Goal: Information Seeking & Learning: Learn about a topic

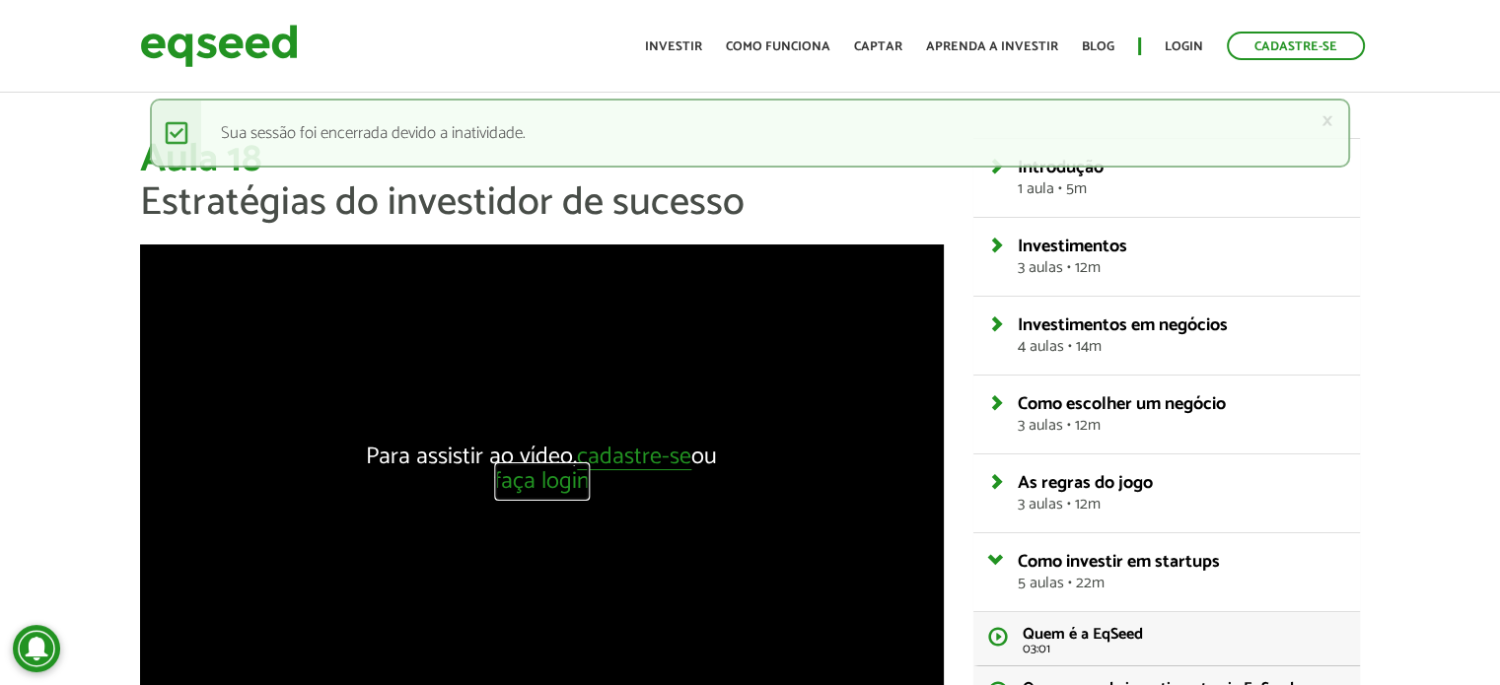
click at [530, 486] on link "faça login" at bounding box center [542, 482] width 96 height 25
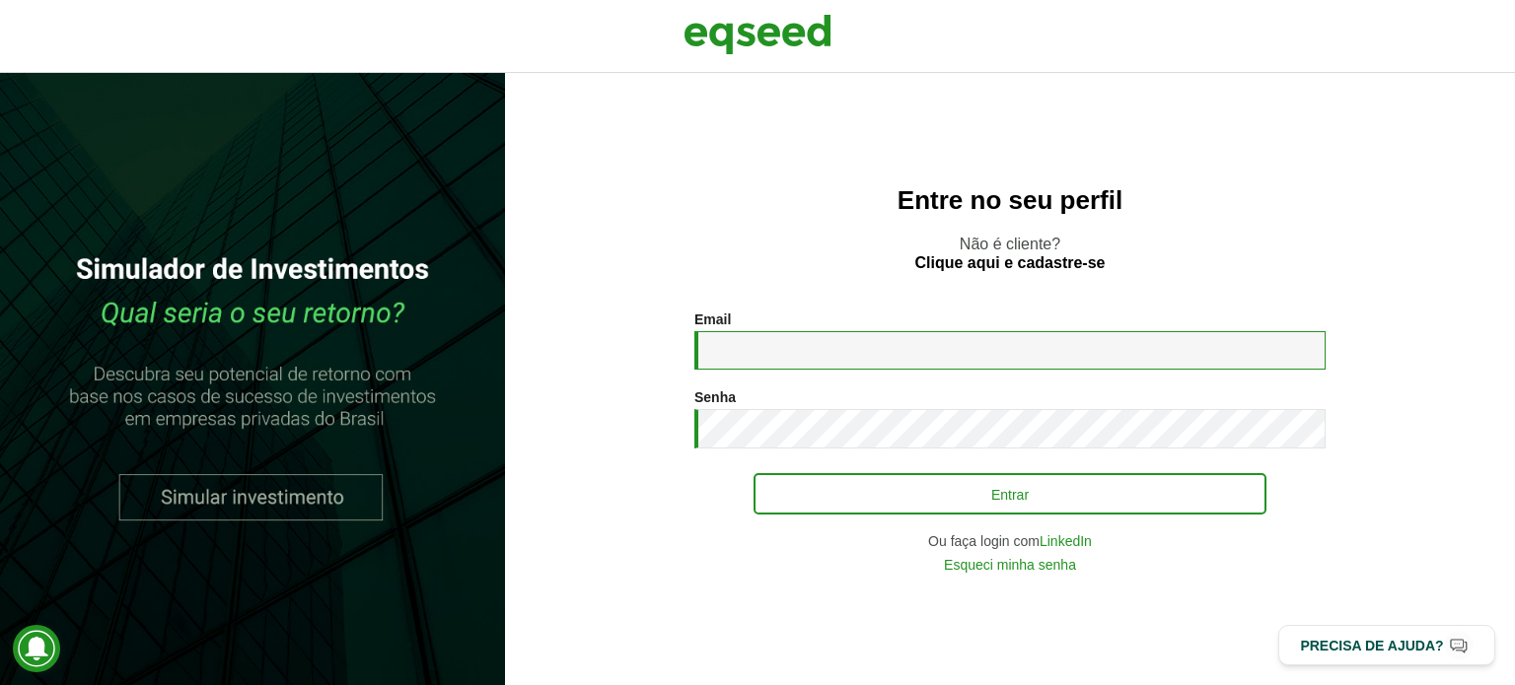
type input "**********"
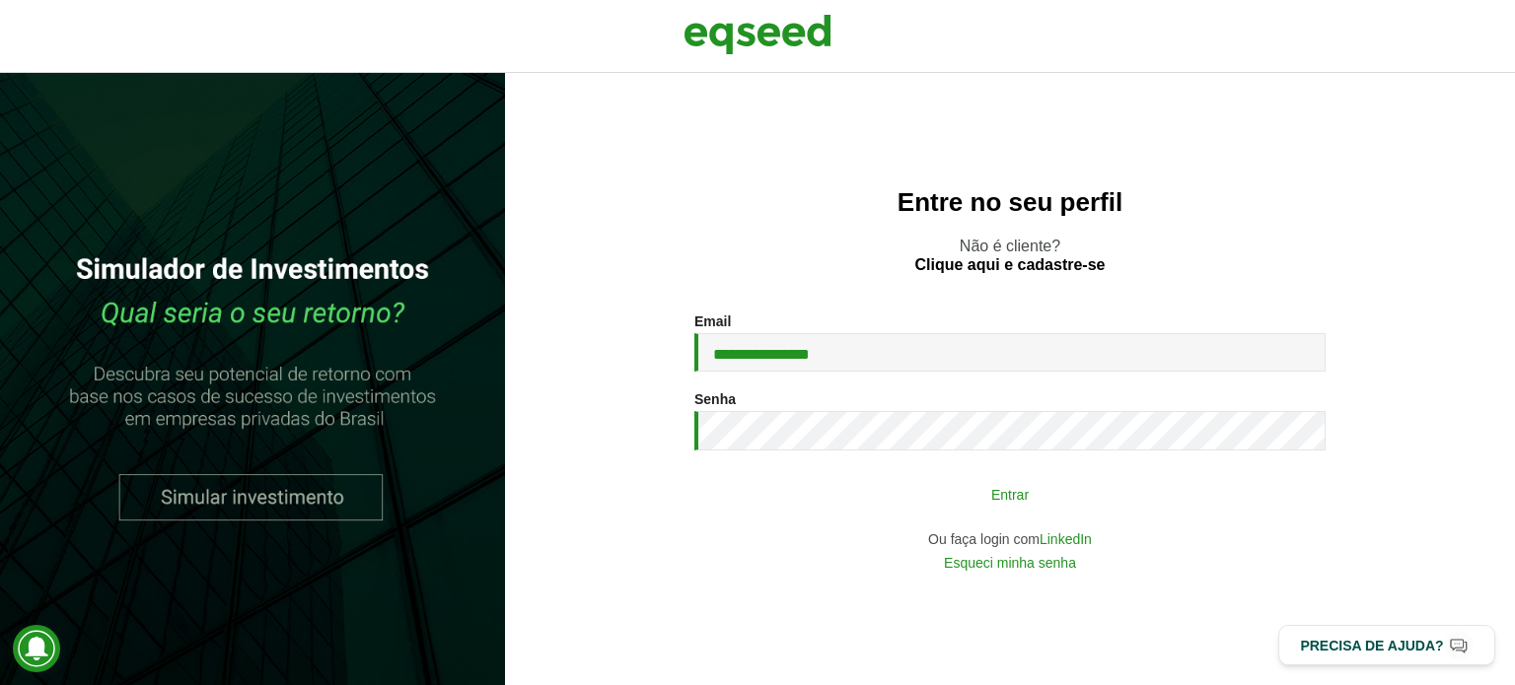
click at [1010, 492] on button "Entrar" at bounding box center [1009, 493] width 513 height 37
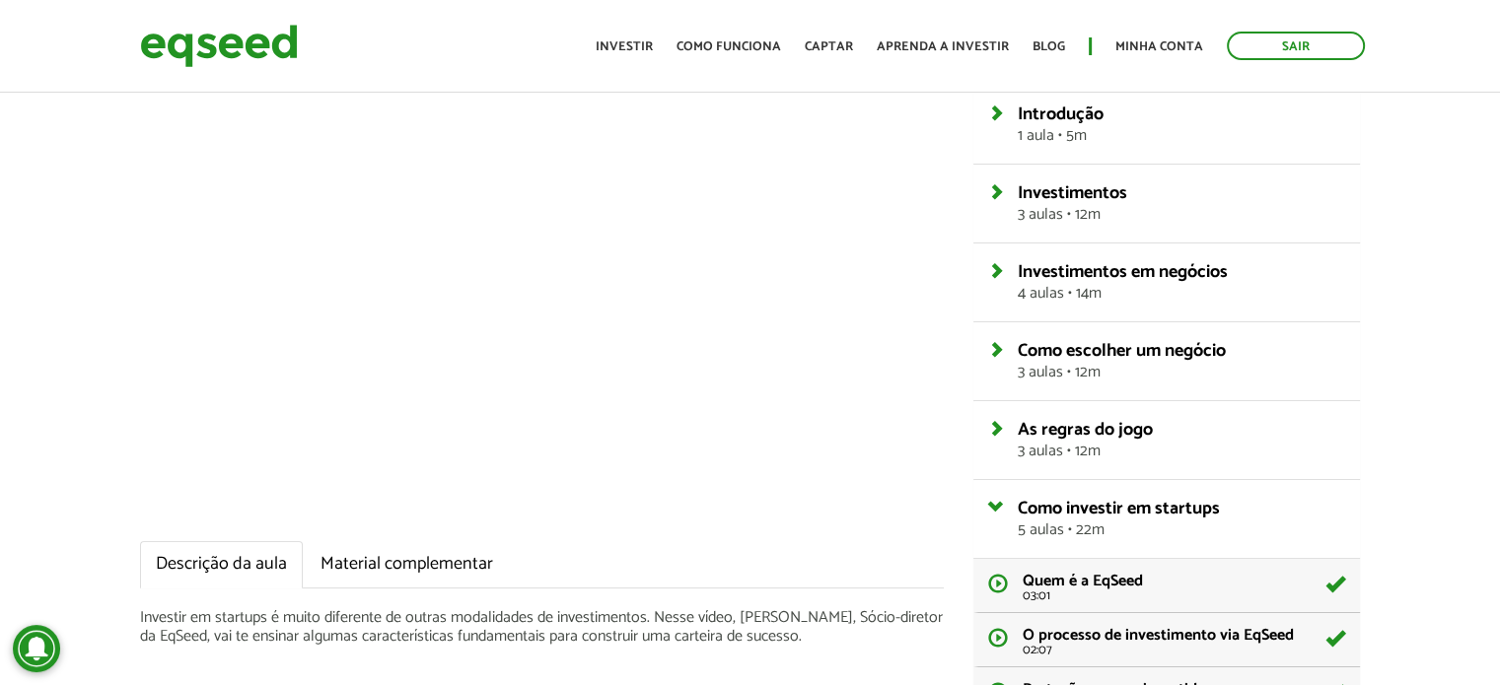
scroll to position [197, 0]
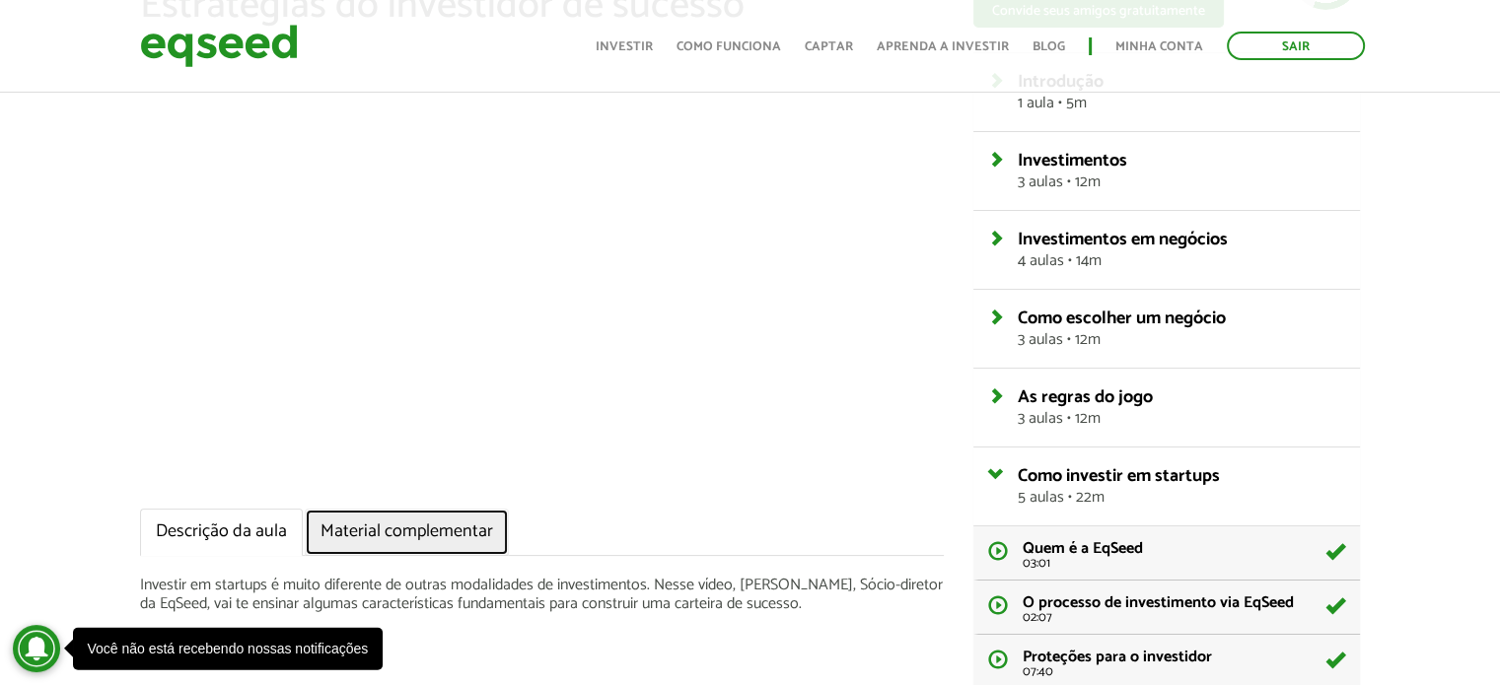
click at [432, 535] on link "Material complementar" at bounding box center [407, 532] width 204 height 47
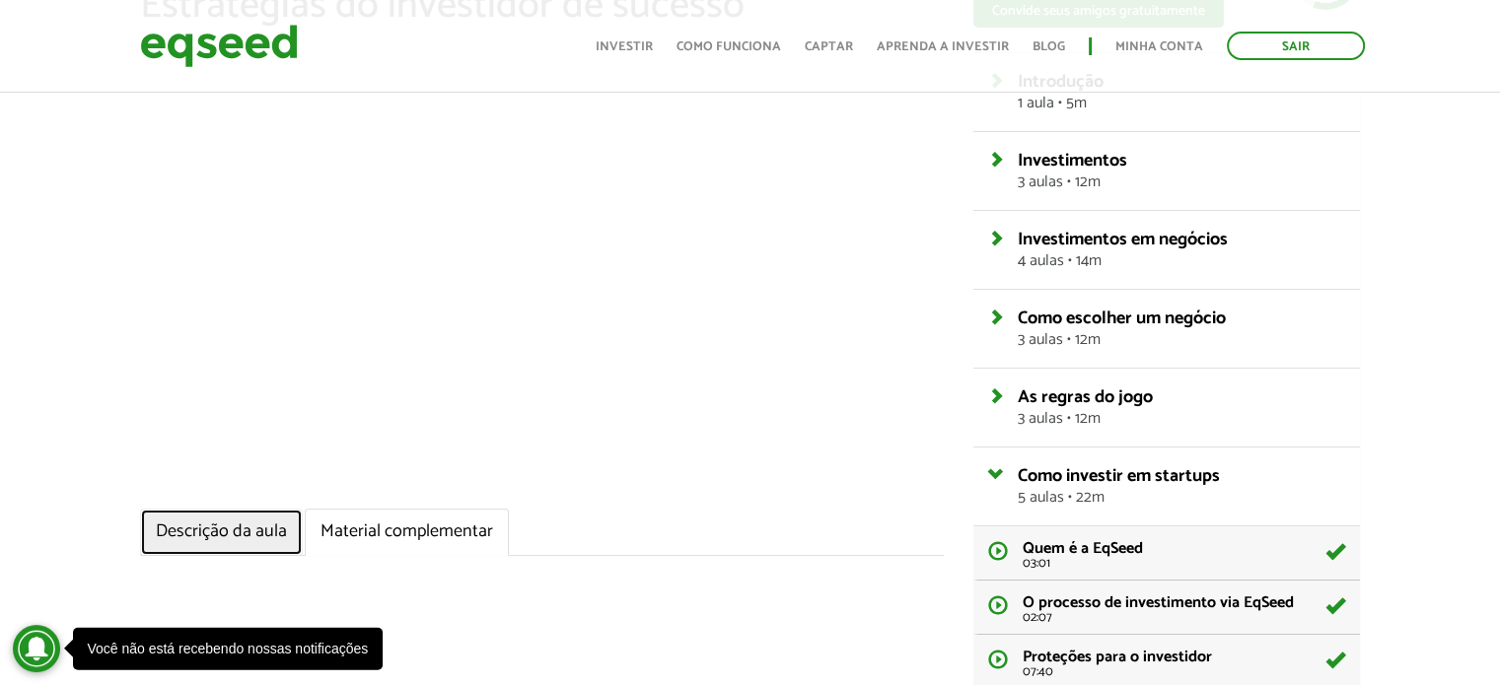
click at [209, 527] on link "Descrição da aula" at bounding box center [221, 532] width 163 height 47
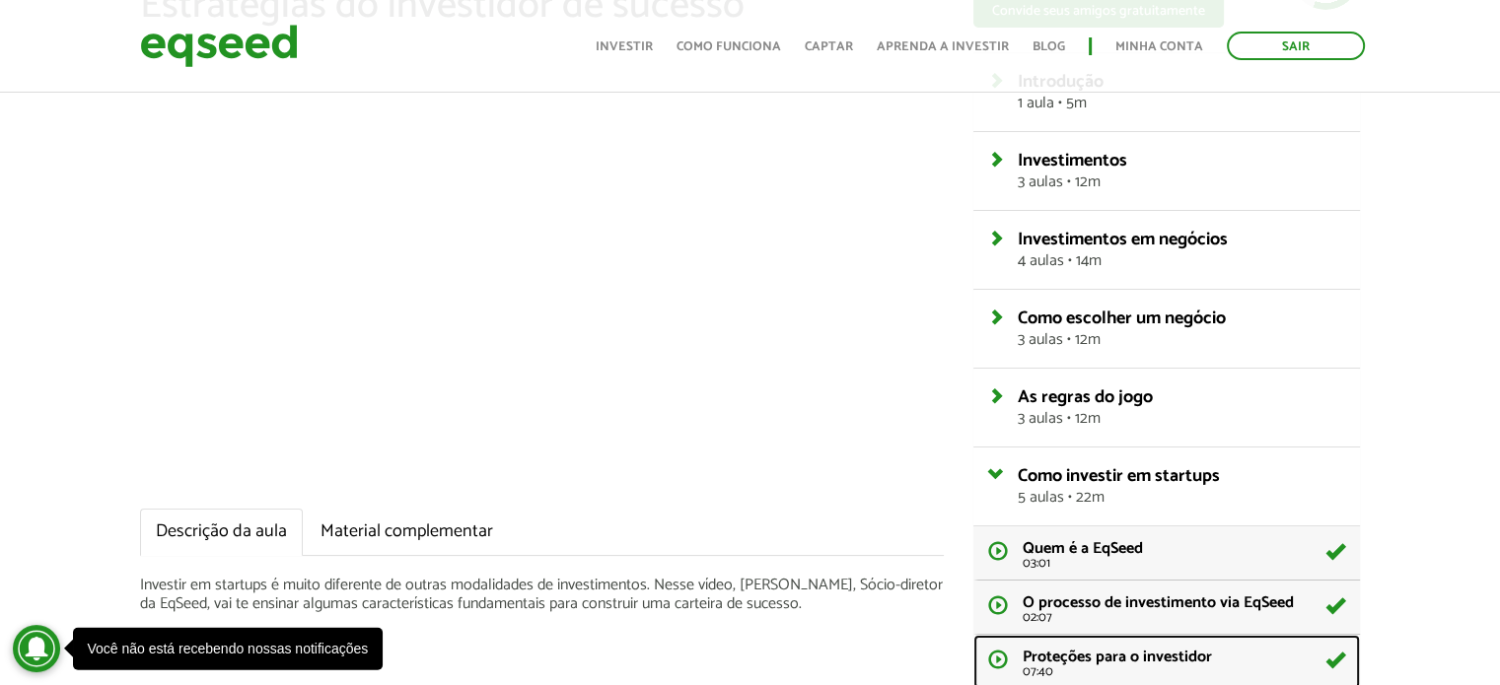
click at [1086, 654] on span "Proteções para o investidor" at bounding box center [1117, 657] width 189 height 27
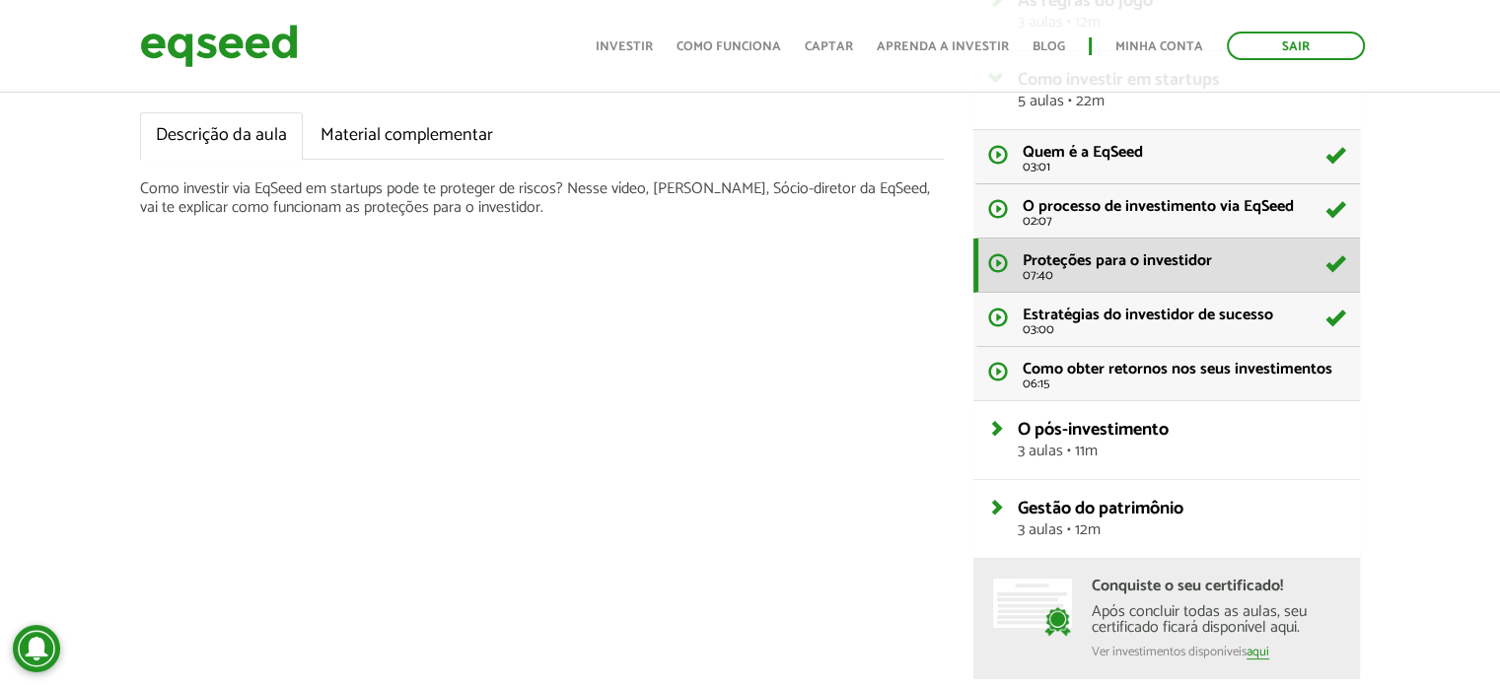
scroll to position [603, 0]
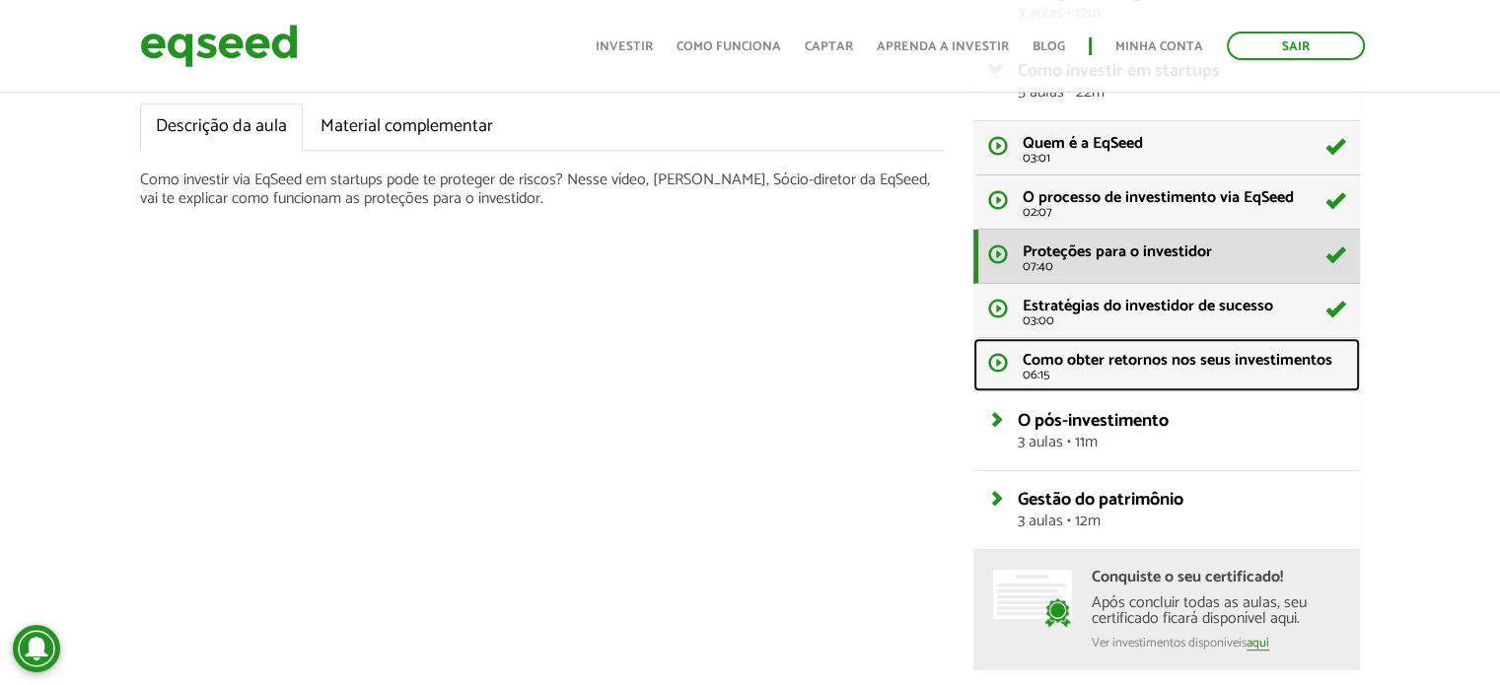
click at [1058, 356] on span "Como obter retornos nos seus investimentos" at bounding box center [1178, 360] width 310 height 27
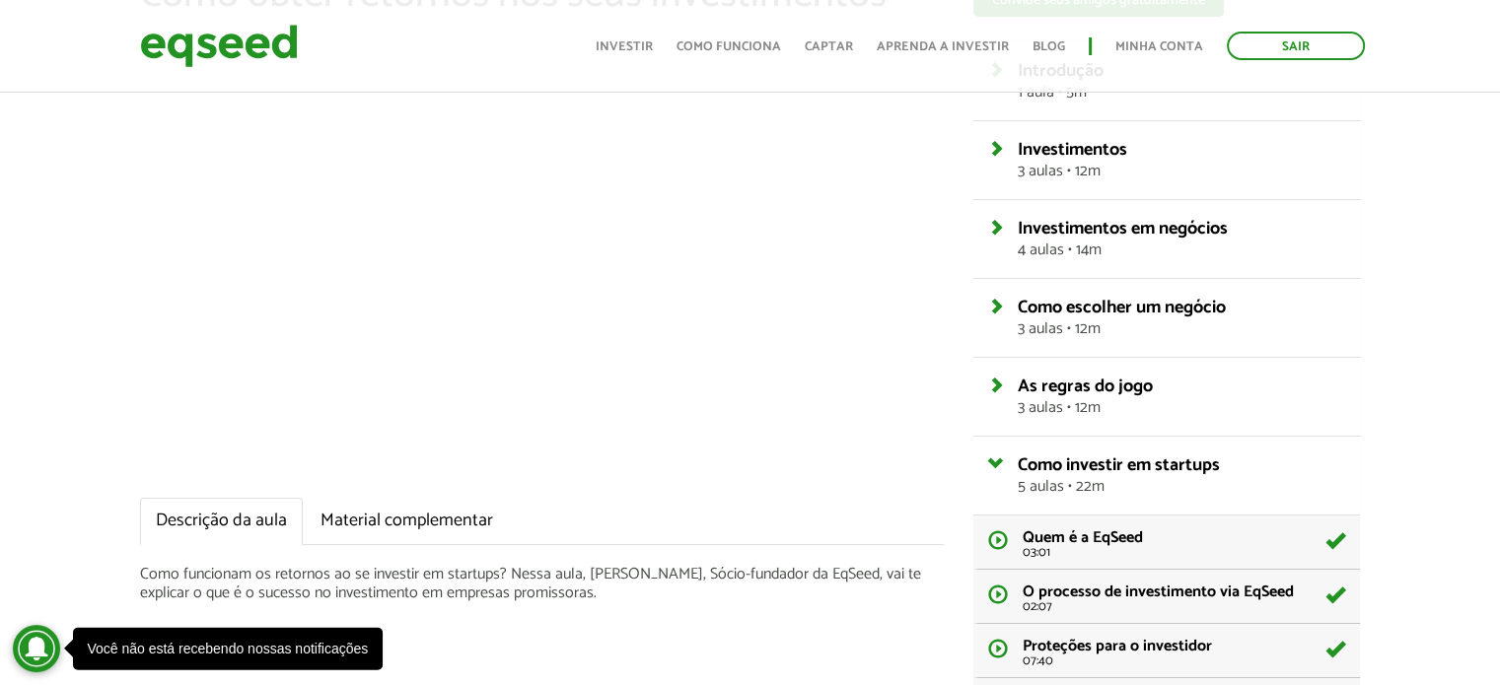
scroll to position [405, 0]
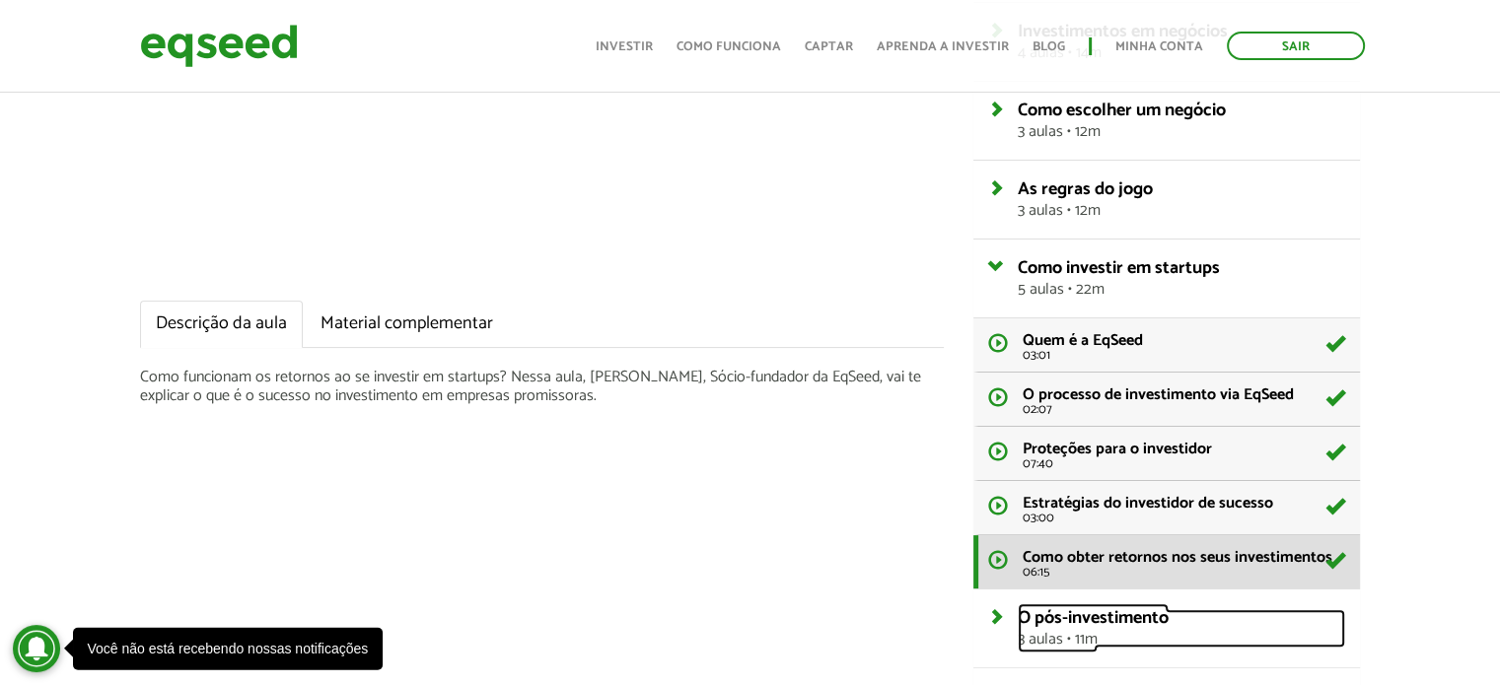
click at [1018, 613] on link "O pós-investimento 3 aulas • 11m" at bounding box center [1182, 628] width 328 height 38
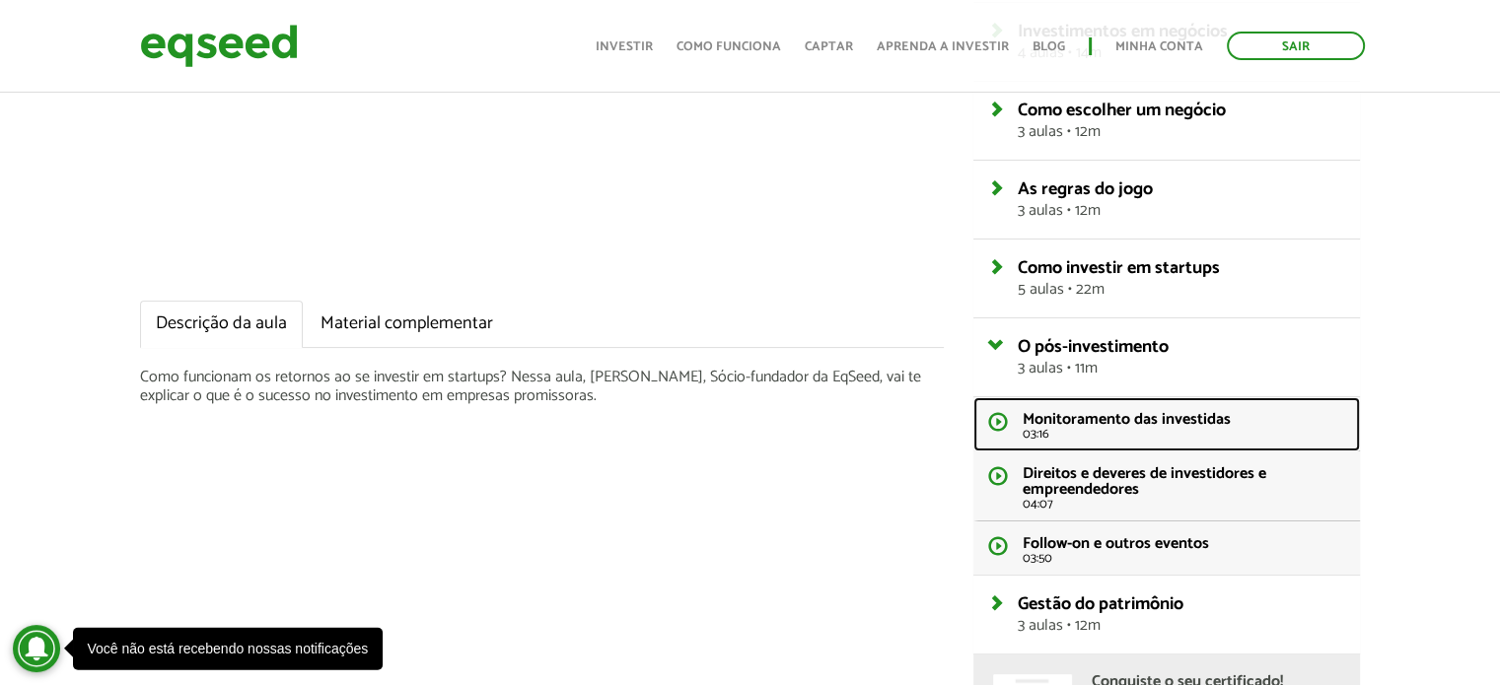
click at [1063, 413] on span "Monitoramento das investidas" at bounding box center [1127, 419] width 208 height 27
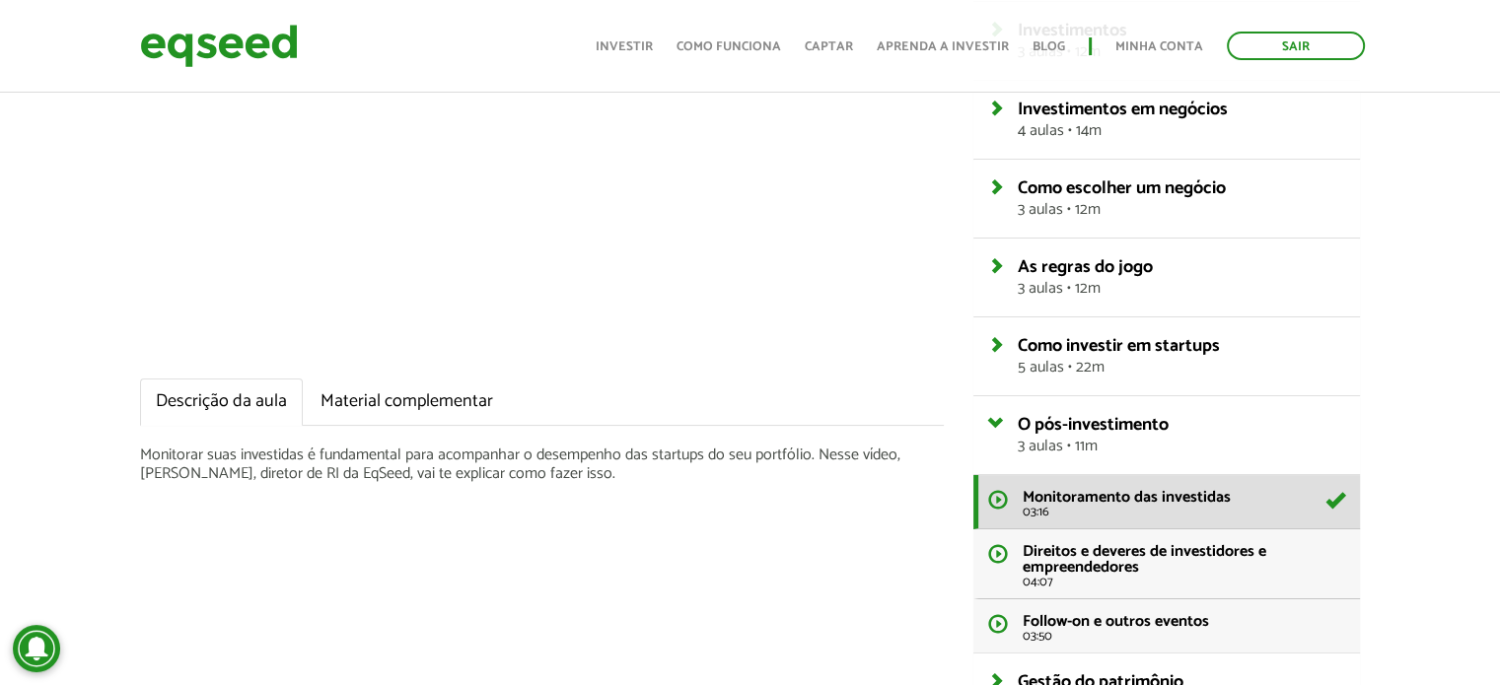
scroll to position [405, 0]
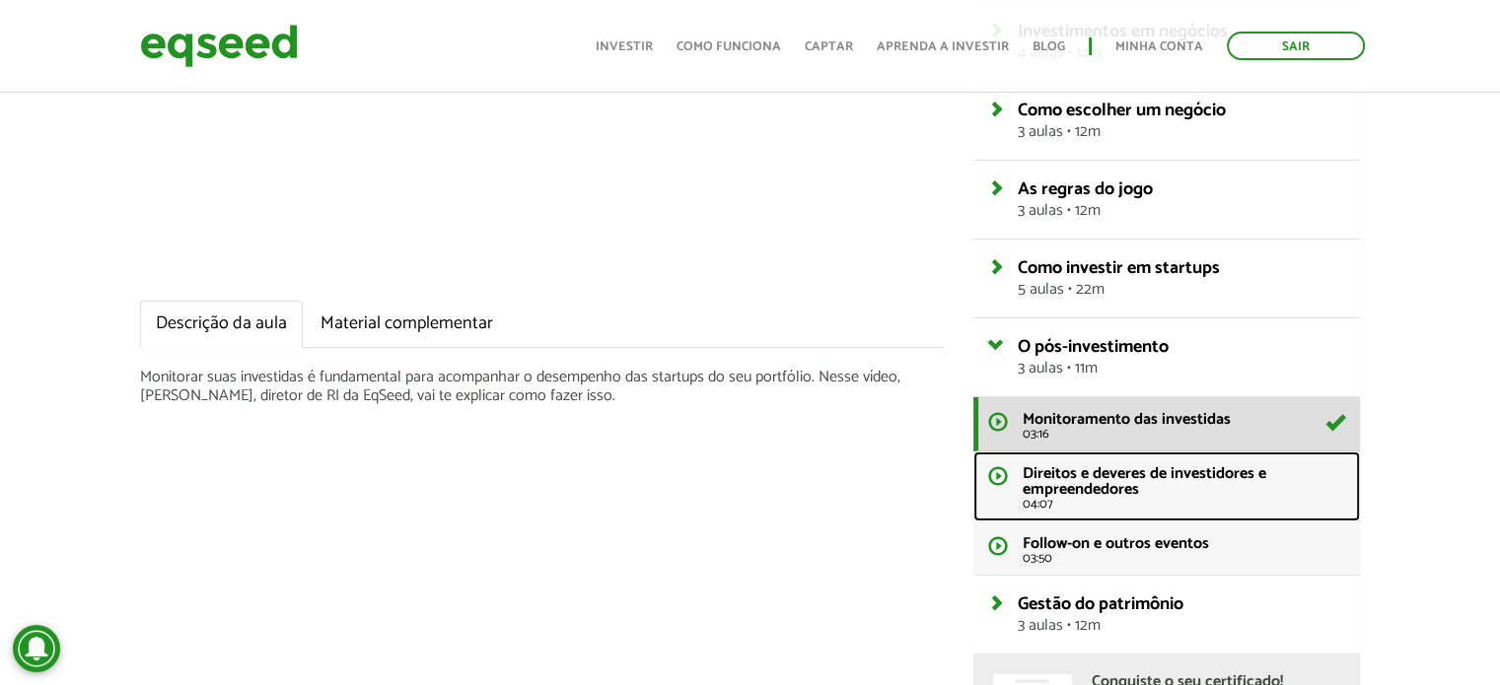
click at [1097, 478] on span "Direitos e deveres de investidores e empreendedores" at bounding box center [1145, 482] width 244 height 42
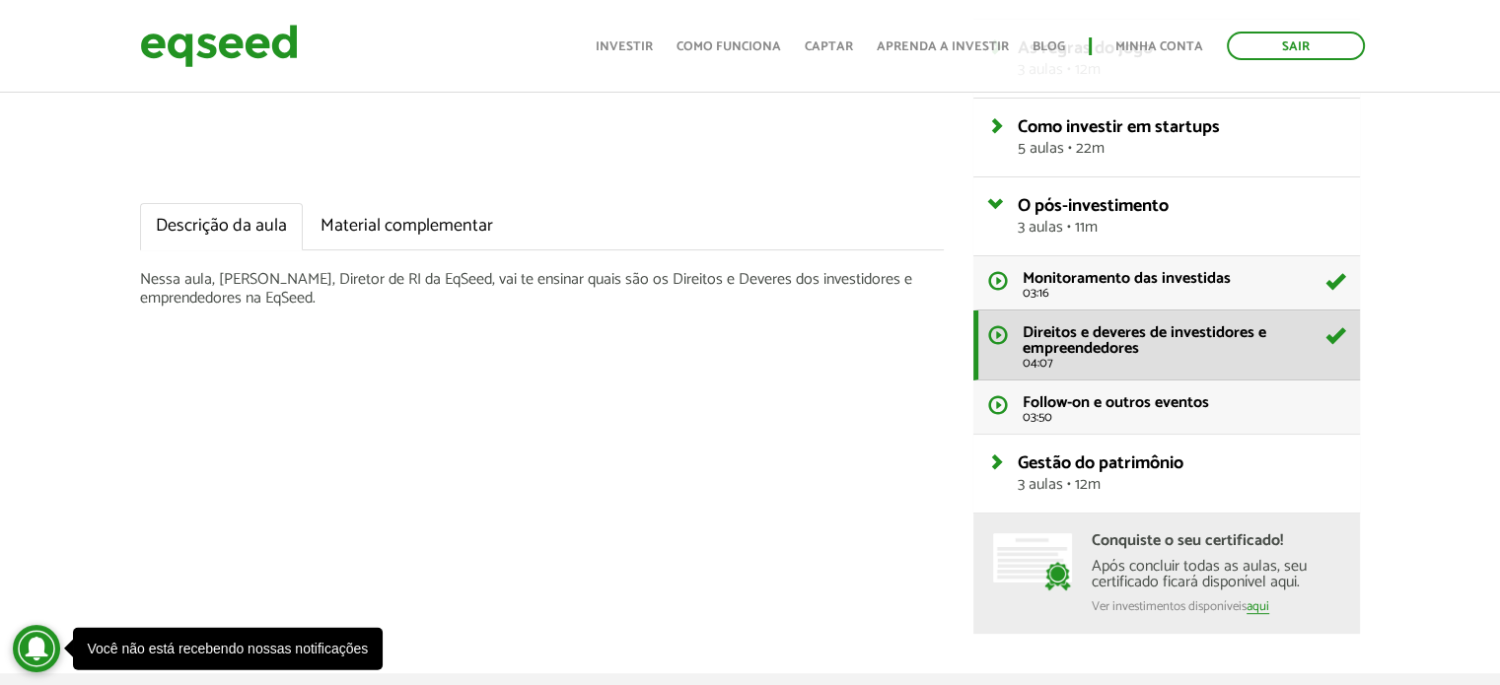
scroll to position [394, 0]
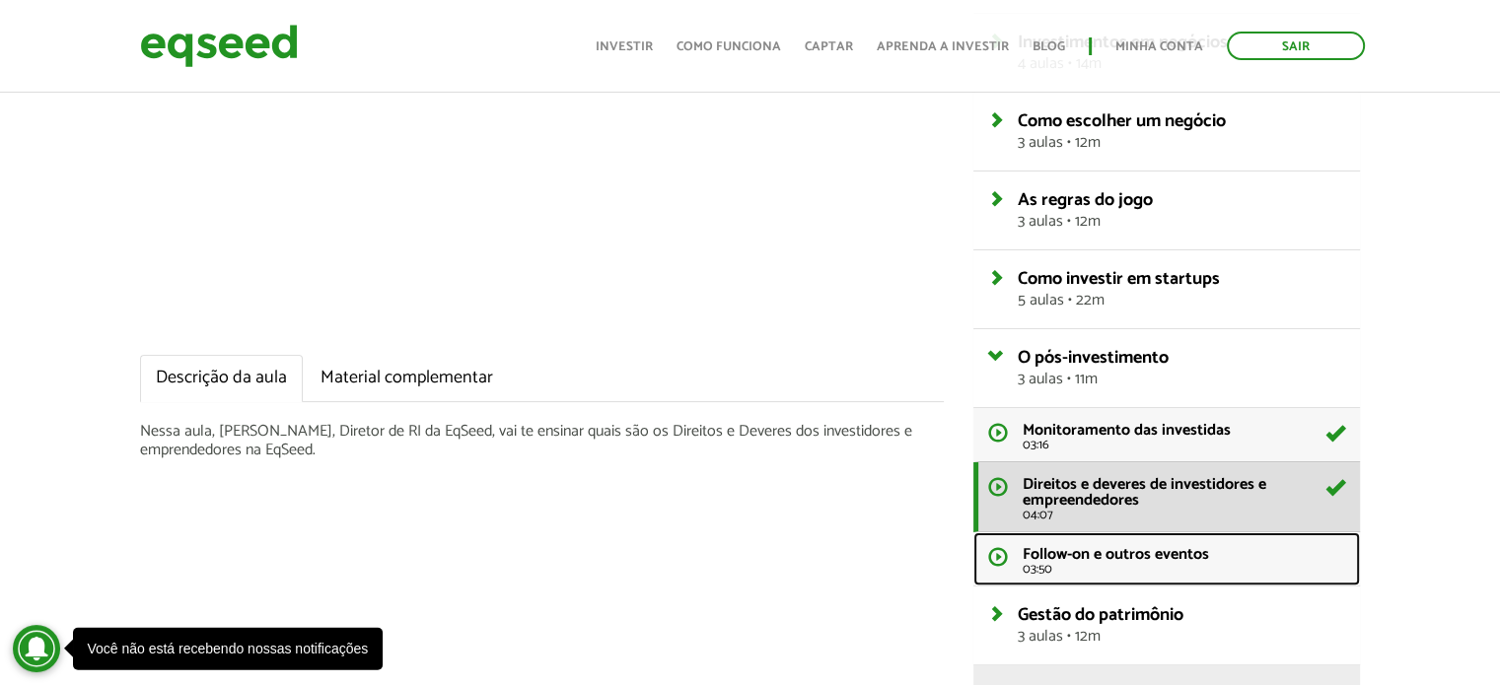
click at [1091, 558] on span "Follow-on e outros eventos" at bounding box center [1116, 554] width 186 height 27
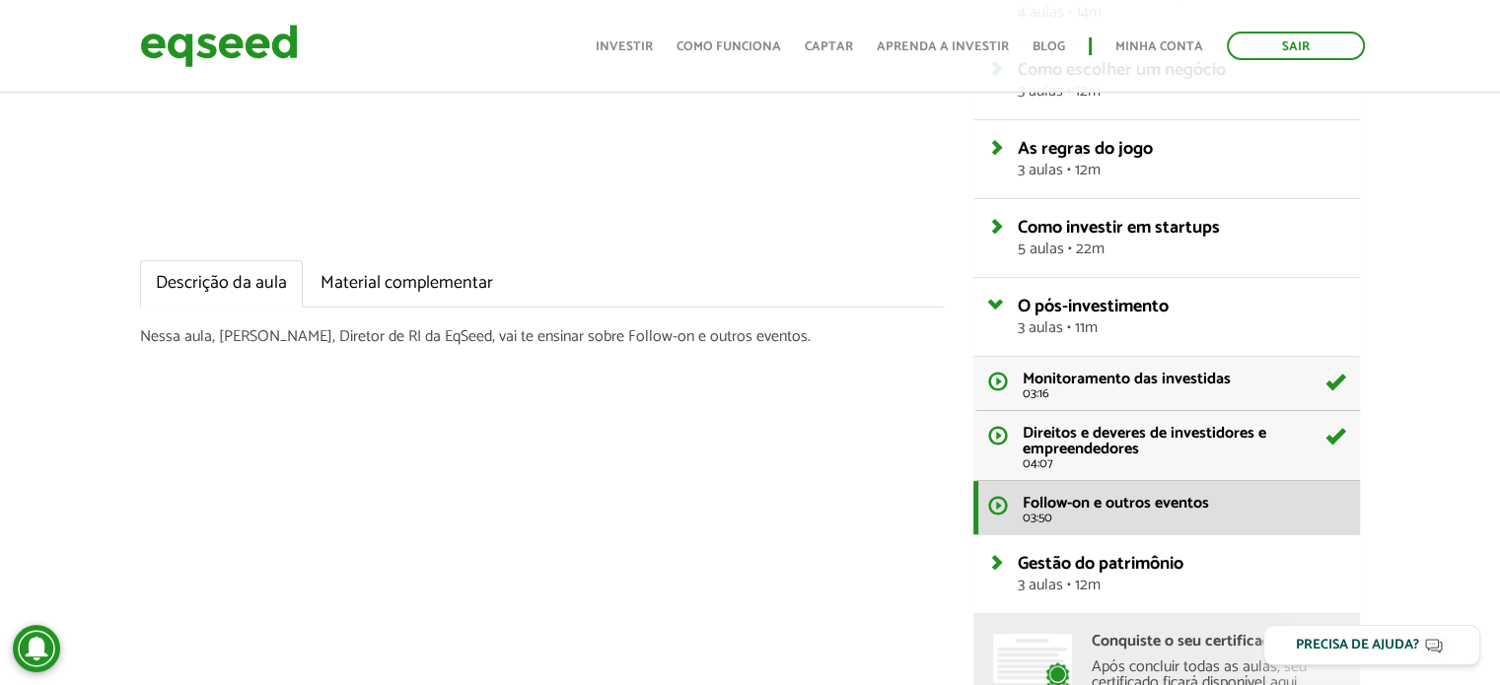
scroll to position [603, 0]
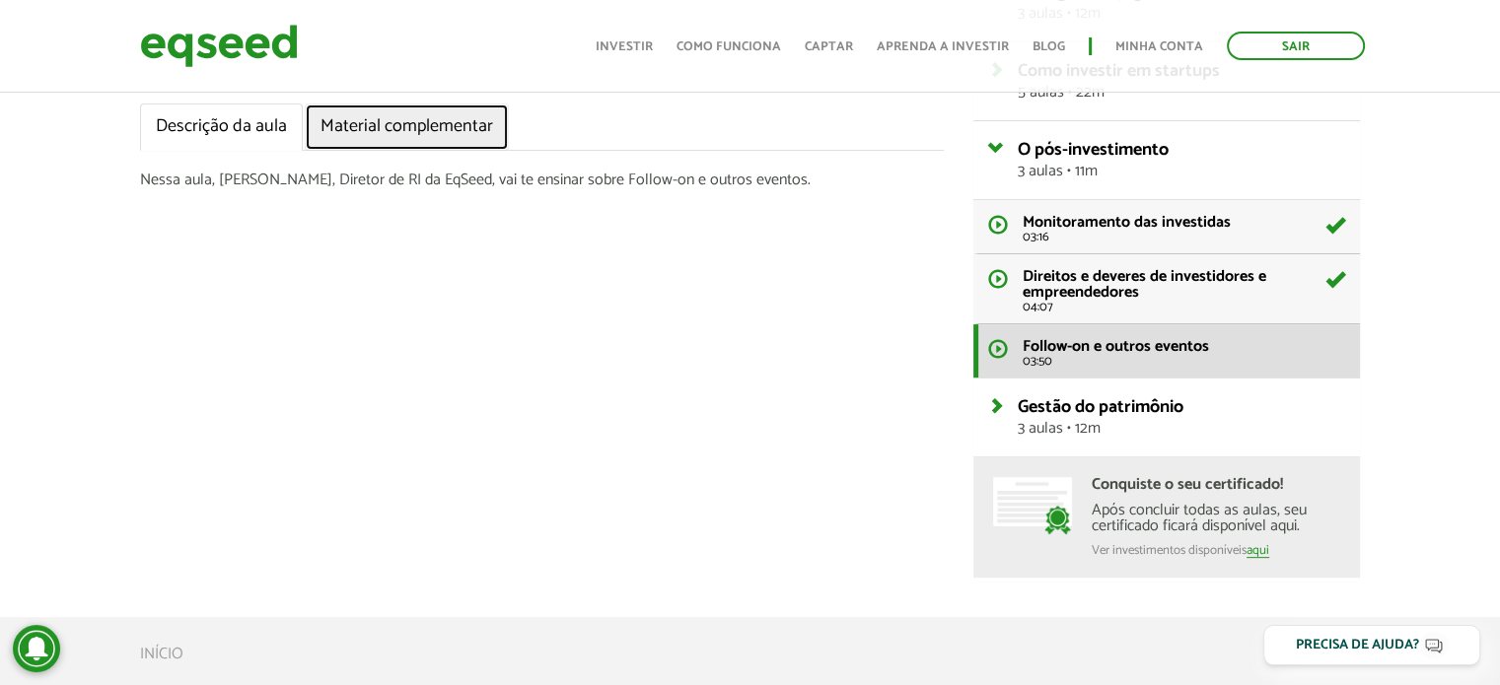
click at [367, 113] on link "Material complementar" at bounding box center [407, 127] width 204 height 47
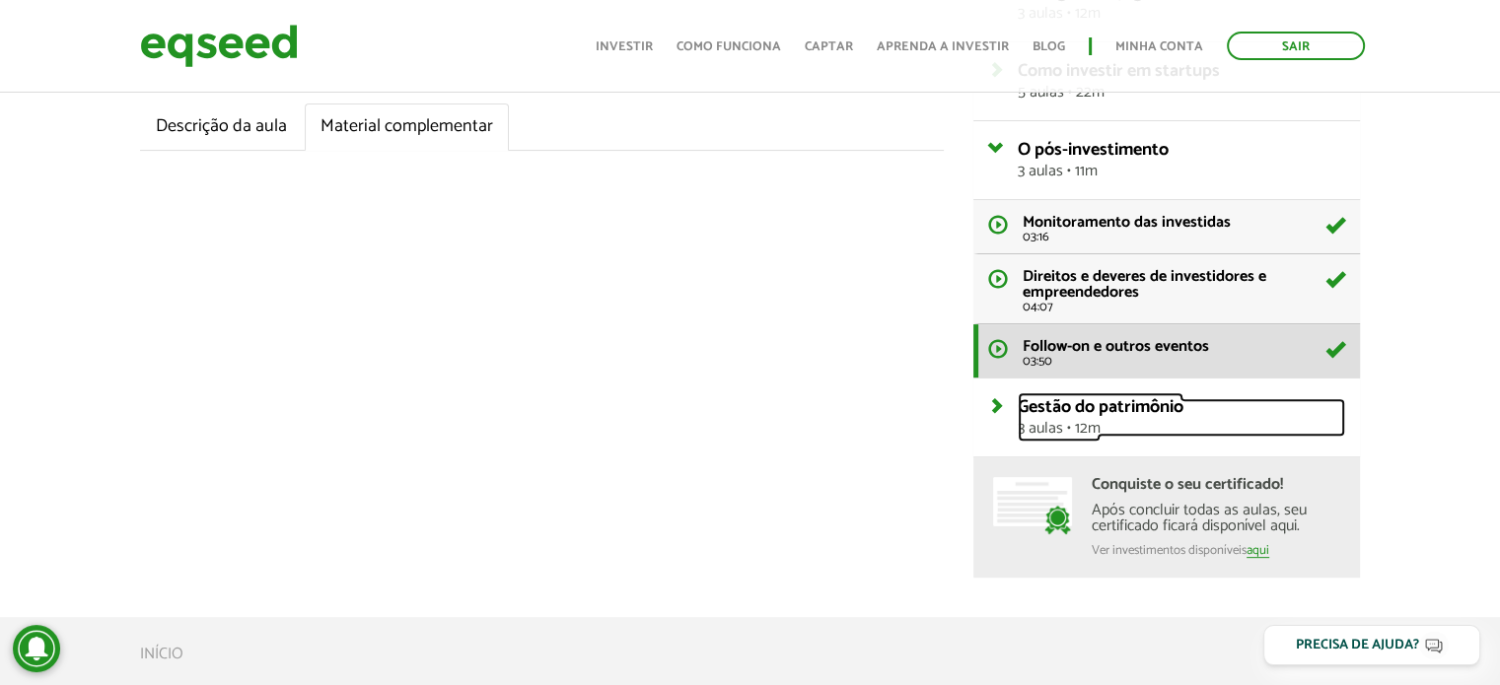
click at [1018, 398] on link "Gestão do patrimônio 3 aulas • 12m" at bounding box center [1182, 417] width 328 height 38
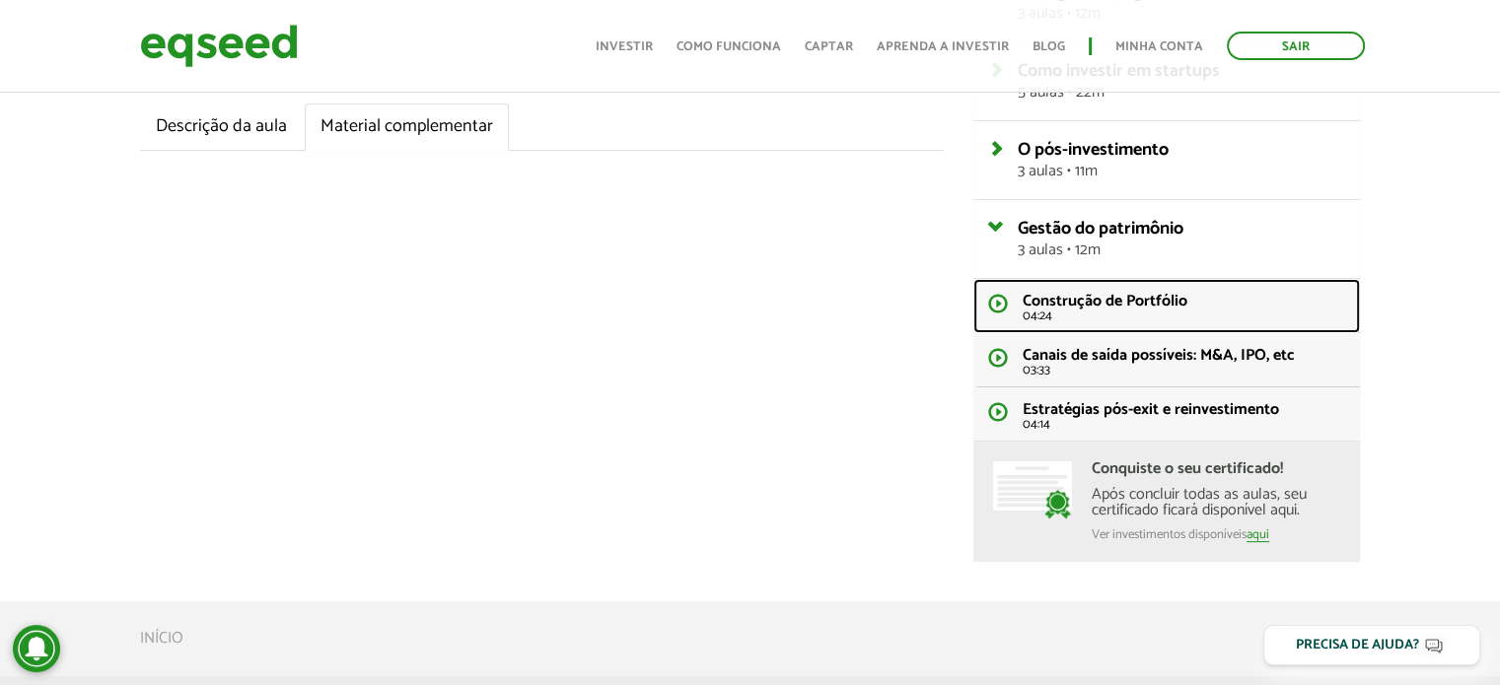
click at [1101, 299] on span "Construção de Portfólio" at bounding box center [1105, 301] width 165 height 27
